Goal: Navigation & Orientation: Find specific page/section

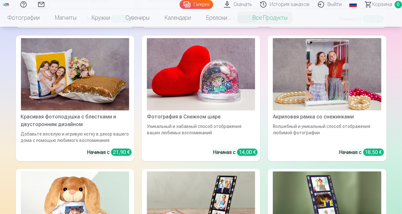
scroll to position [1293, 0]
